Goal: Task Accomplishment & Management: Complete application form

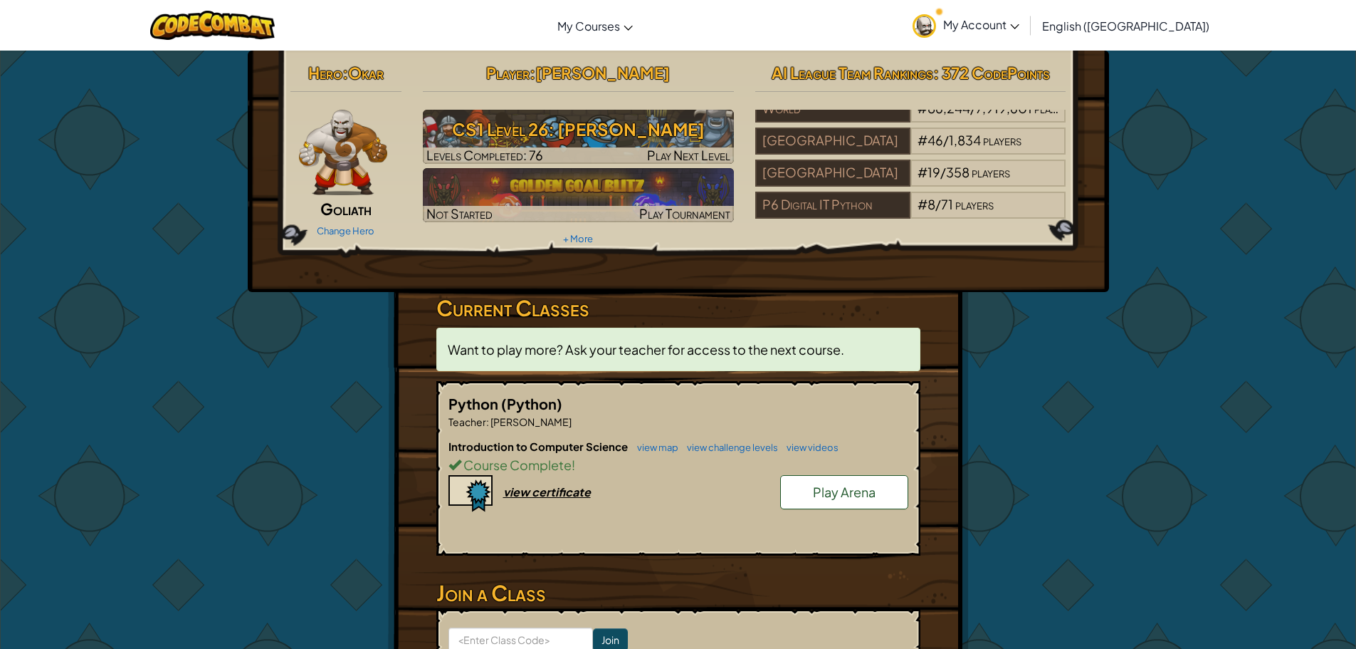
scroll to position [142, 0]
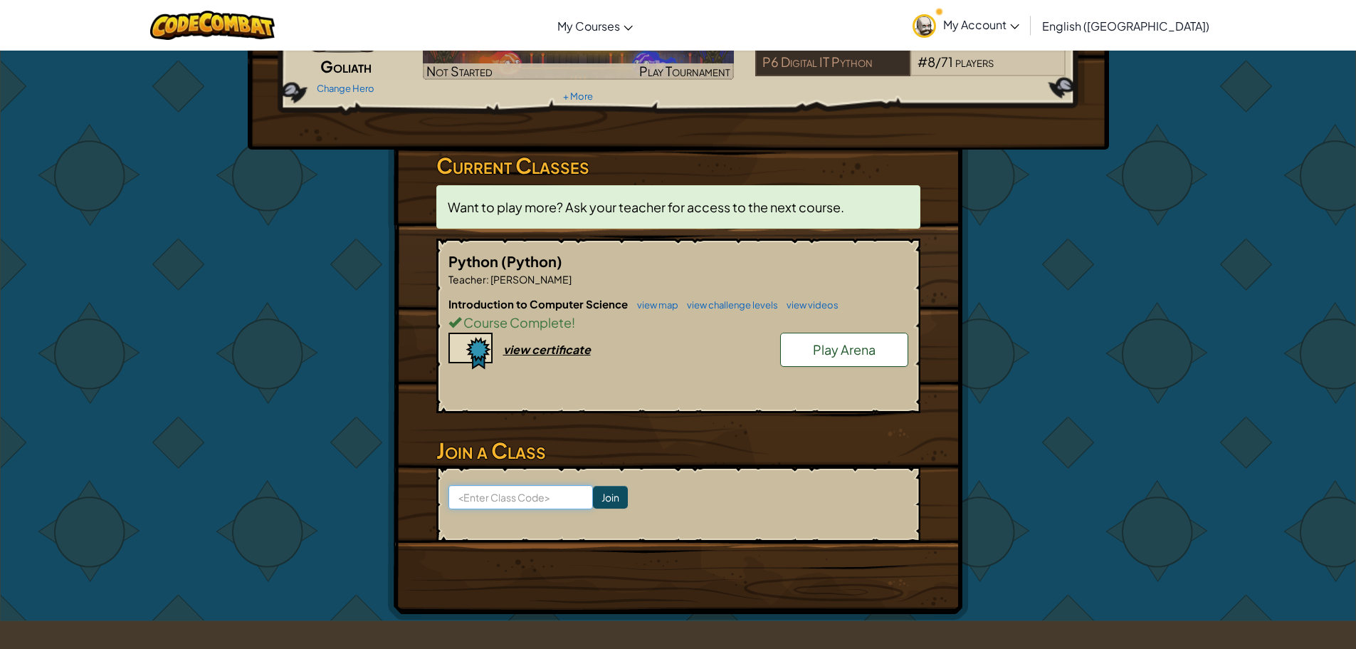
click at [522, 497] on input at bounding box center [521, 497] width 145 height 24
paste input "PanSwordSpeed"
type input "PanSwordSpeed"
click input "Join" at bounding box center [610, 497] width 35 height 23
